Goal: Information Seeking & Learning: Find specific fact

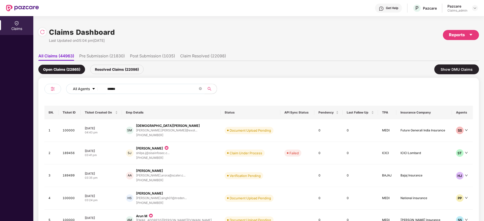
drag, startPoint x: 132, startPoint y: 86, endPoint x: 74, endPoint y: 93, distance: 58.4
click at [74, 93] on div "All Agents ******" at bounding box center [194, 89] width 257 height 10
paste input "text"
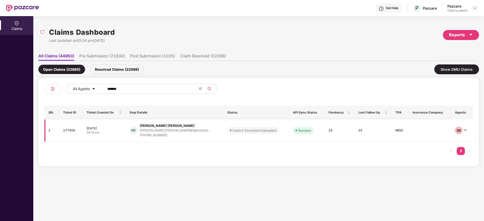
type input "******"
click at [161, 124] on div "[PERSON_NAME] [PERSON_NAME]" at bounding box center [167, 126] width 55 height 5
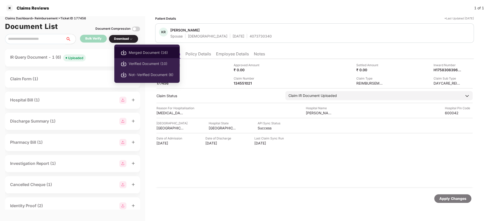
click at [129, 52] on span "Merged Document (16)" at bounding box center [151, 53] width 45 height 6
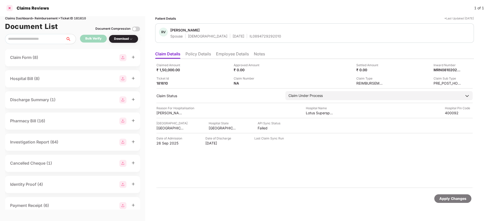
click at [12, 7] on div at bounding box center [10, 8] width 8 height 8
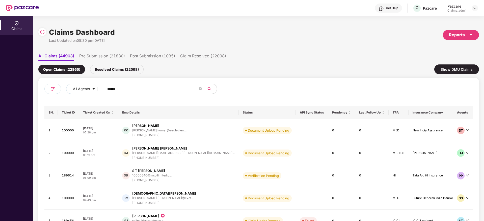
click at [134, 91] on input "******" at bounding box center [152, 89] width 91 height 8
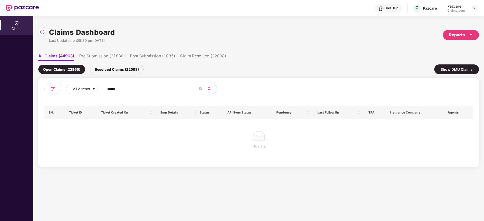
type input "******"
click at [120, 71] on div "Resolved Claims (22098)" at bounding box center [116, 69] width 53 height 9
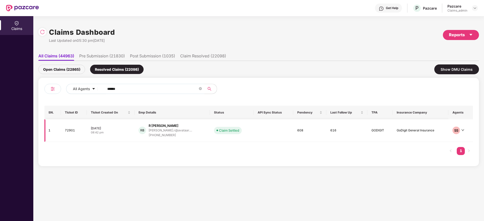
click at [165, 135] on div "+919941141442" at bounding box center [169, 135] width 43 height 5
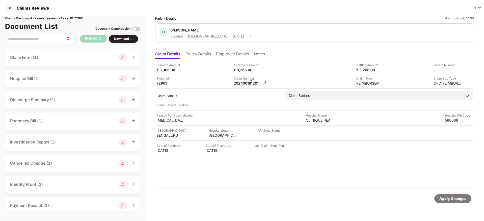
click at [250, 82] on div "202400161201" at bounding box center [247, 83] width 28 height 5
click at [8, 10] on div at bounding box center [10, 8] width 8 height 8
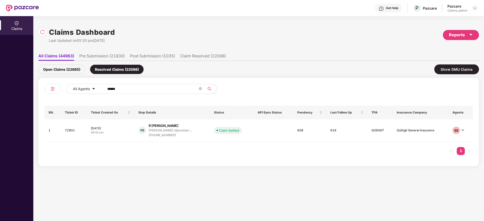
click at [55, 66] on div "Open Claims (22865)" at bounding box center [61, 69] width 47 height 9
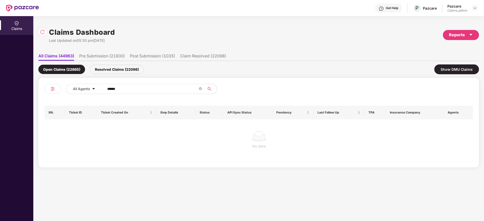
click at [145, 91] on input "******" at bounding box center [152, 89] width 91 height 8
type input "******"
click at [121, 71] on div "Resolved Claims (22098)" at bounding box center [116, 69] width 53 height 9
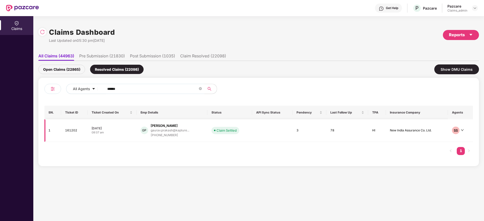
click at [165, 138] on td "GP Gaurav Prakash gaurav.prakash@kapture... +919717809014" at bounding box center [171, 130] width 71 height 23
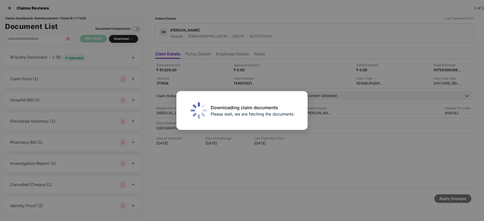
click at [12, 9] on div "Downloading claim documents Please wait, we are fetching the documents" at bounding box center [242, 110] width 484 height 221
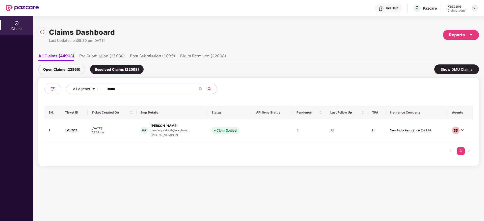
click at [476, 8] on img at bounding box center [474, 8] width 4 height 4
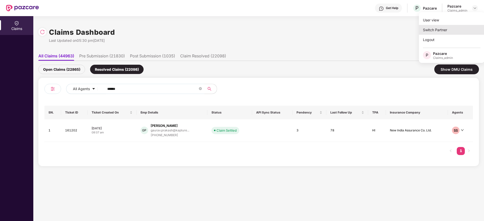
click at [458, 31] on div "Switch Partner" at bounding box center [452, 30] width 66 height 10
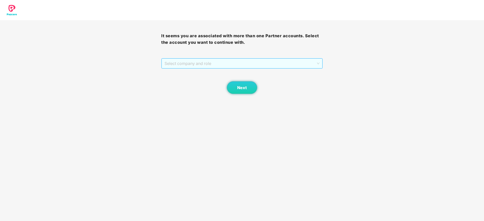
click at [288, 60] on span "Select company and role" at bounding box center [241, 64] width 155 height 10
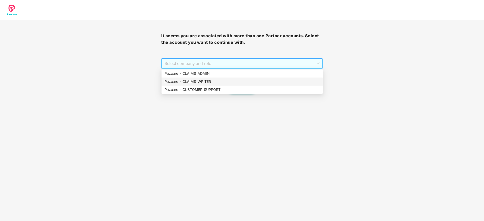
click at [267, 85] on div "Pazcare - CLAIMS_WRITER" at bounding box center [241, 82] width 161 height 8
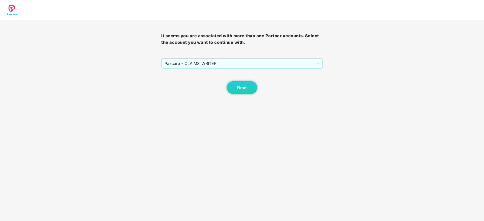
click at [266, 88] on div "Next" at bounding box center [241, 81] width 161 height 25
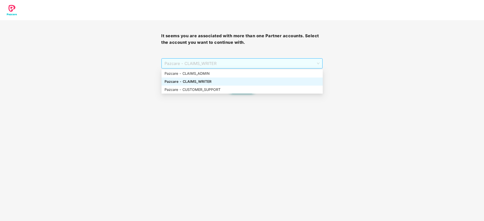
click at [239, 63] on span "Pazcare - CLAIMS_WRITER" at bounding box center [241, 64] width 155 height 10
click at [214, 91] on div "Pazcare - CUSTOMER_SUPPORT" at bounding box center [241, 90] width 155 height 6
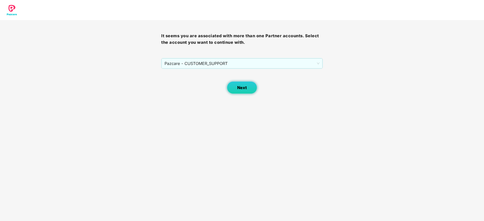
click at [245, 90] on span "Next" at bounding box center [242, 87] width 10 height 5
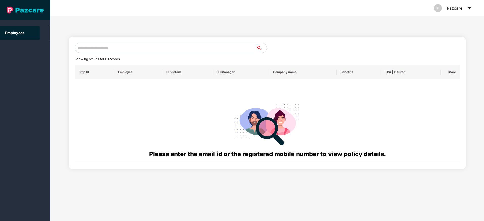
click at [165, 50] on input "text" at bounding box center [166, 48] width 182 height 10
paste input "**********"
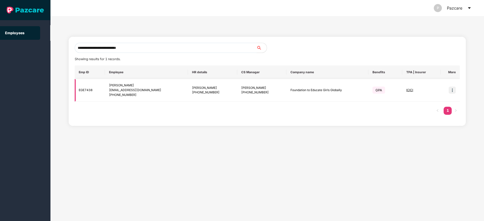
type input "**********"
click at [451, 89] on img at bounding box center [451, 90] width 7 height 7
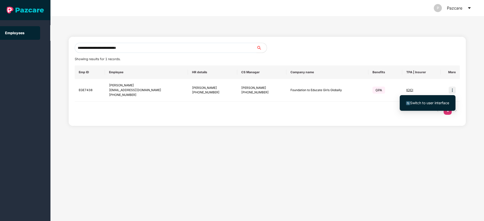
click at [426, 101] on span "Switch to user interface" at bounding box center [429, 103] width 39 height 4
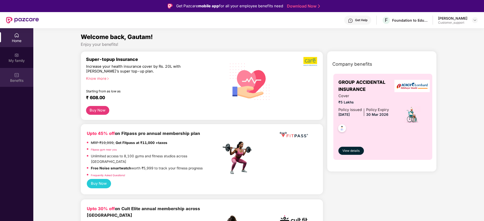
click at [17, 75] on img at bounding box center [16, 75] width 5 height 5
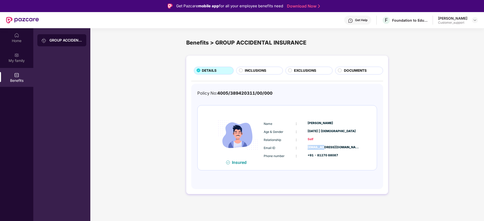
drag, startPoint x: 307, startPoint y: 146, endPoint x: 324, endPoint y: 150, distance: 17.0
click at [324, 150] on div "gautam.prasad@educategirls.ngo" at bounding box center [333, 147] width 52 height 5
drag, startPoint x: 306, startPoint y: 124, endPoint x: 344, endPoint y: 124, distance: 38.6
click at [344, 124] on div "Name : Gautam Prasad" at bounding box center [311, 124] width 96 height 6
copy div "Gautam Prasad"
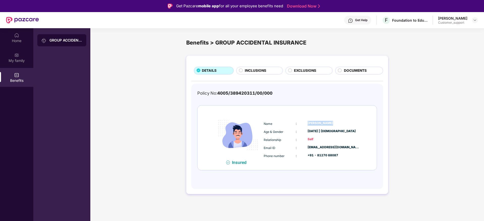
drag, startPoint x: 307, startPoint y: 148, endPoint x: 358, endPoint y: 148, distance: 50.9
click at [358, 148] on div "gautam.prasad@educategirls.ngo" at bounding box center [333, 147] width 52 height 5
copy div "gautam.prasad@educategirls.ngo"
drag, startPoint x: 218, startPoint y: 93, endPoint x: 262, endPoint y: 92, distance: 43.4
click at [262, 92] on span "4005/389420311/00/000" at bounding box center [244, 93] width 55 height 5
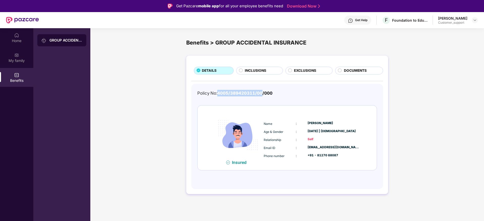
copy span "4005/389420311/00"
drag, startPoint x: 307, startPoint y: 122, endPoint x: 340, endPoint y: 126, distance: 33.8
click at [340, 126] on div "Name : Gautam Prasad" at bounding box center [311, 124] width 96 height 6
copy div "Gautam Prasad"
drag, startPoint x: 197, startPoint y: 93, endPoint x: 263, endPoint y: 93, distance: 65.8
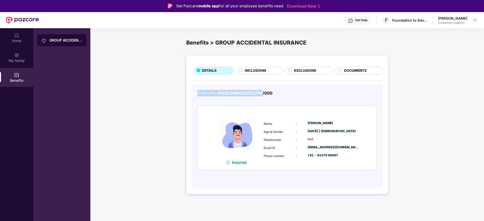
click at [263, 93] on div "Policy No: 4005/389420311/00/000 Insured Name : Gautam Prasad Age & Gender : 10…" at bounding box center [287, 136] width 192 height 105
copy div "Policy No: 4005/389420311/00"
click at [471, 21] on div at bounding box center [474, 20] width 6 height 6
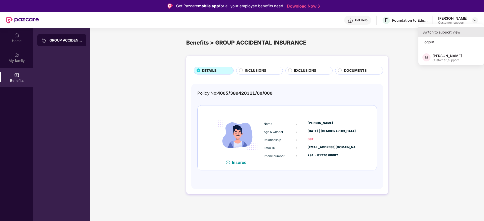
click at [451, 36] on div "Switch to support view" at bounding box center [451, 32] width 66 height 10
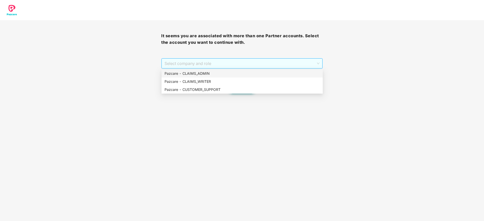
click at [223, 64] on span "Select company and role" at bounding box center [241, 64] width 155 height 10
click at [221, 90] on div "Pazcare - CUSTOMER_SUPPORT" at bounding box center [241, 90] width 155 height 6
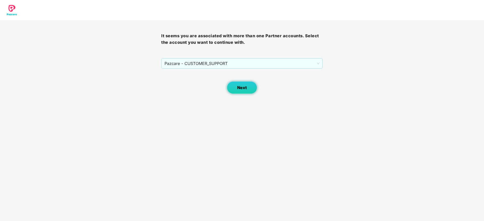
click at [243, 89] on span "Next" at bounding box center [242, 87] width 10 height 5
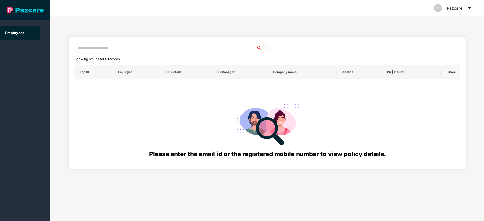
click at [172, 47] on input "text" at bounding box center [166, 48] width 182 height 10
paste input "**********"
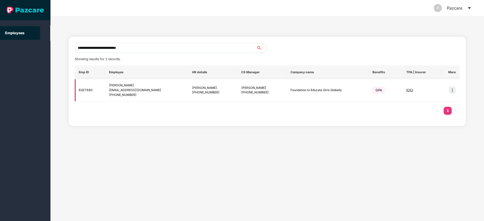
type input "**********"
click at [451, 91] on img at bounding box center [451, 90] width 7 height 7
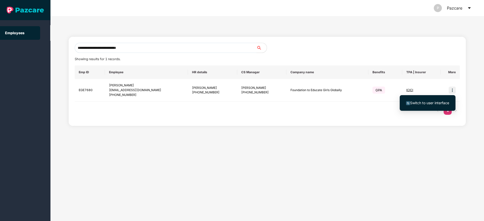
click at [413, 101] on span "Switch to user interface" at bounding box center [429, 103] width 39 height 4
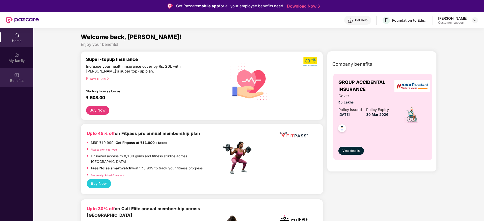
click at [18, 82] on div "Benefits" at bounding box center [16, 80] width 33 height 5
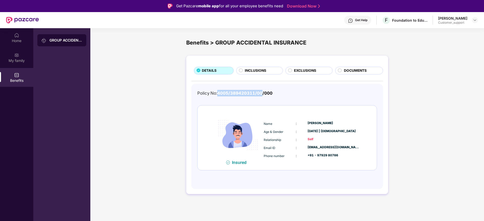
drag, startPoint x: 217, startPoint y: 92, endPoint x: 262, endPoint y: 92, distance: 45.4
click at [262, 92] on div "Policy No: 4005/389420311/00/000" at bounding box center [234, 93] width 75 height 7
copy div "4005/389420311/00"
drag, startPoint x: 305, startPoint y: 122, endPoint x: 336, endPoint y: 125, distance: 31.7
click at [336, 125] on div "Name : Shani Prakash" at bounding box center [311, 124] width 96 height 6
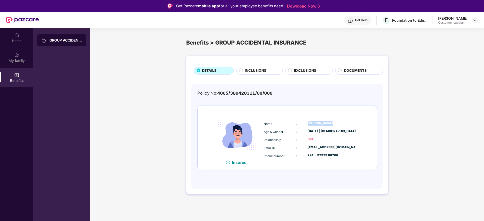
copy div "Shani Prakash"
drag, startPoint x: 218, startPoint y: 92, endPoint x: 262, endPoint y: 95, distance: 45.0
click at [262, 95] on div "Policy No: 4005/389420311/00/000" at bounding box center [234, 93] width 75 height 7
copy div "4005/389420311/00"
